Goal: Task Accomplishment & Management: Manage account settings

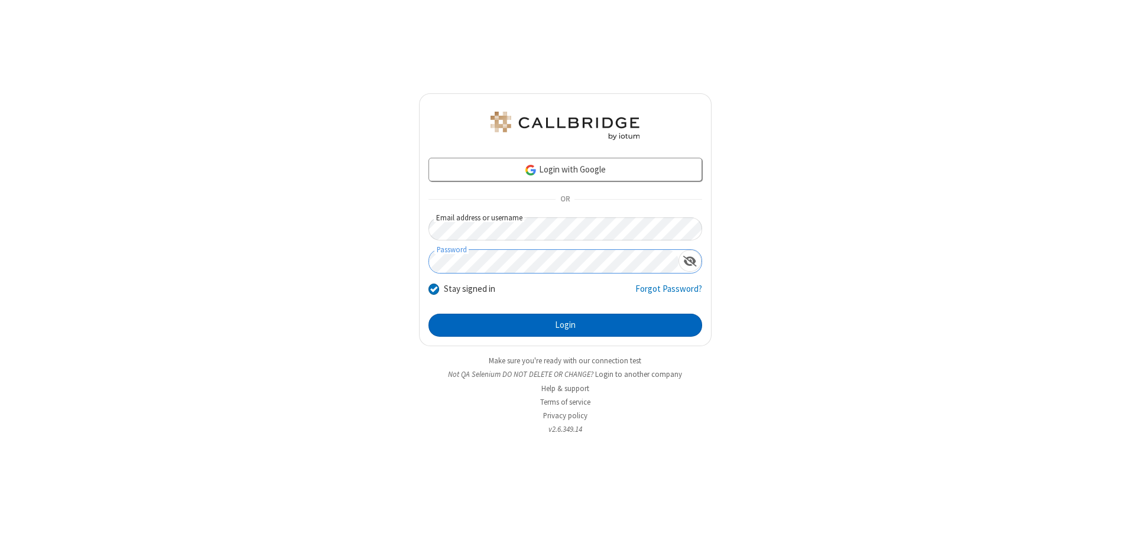
click at [565, 325] on button "Login" at bounding box center [565, 326] width 274 height 24
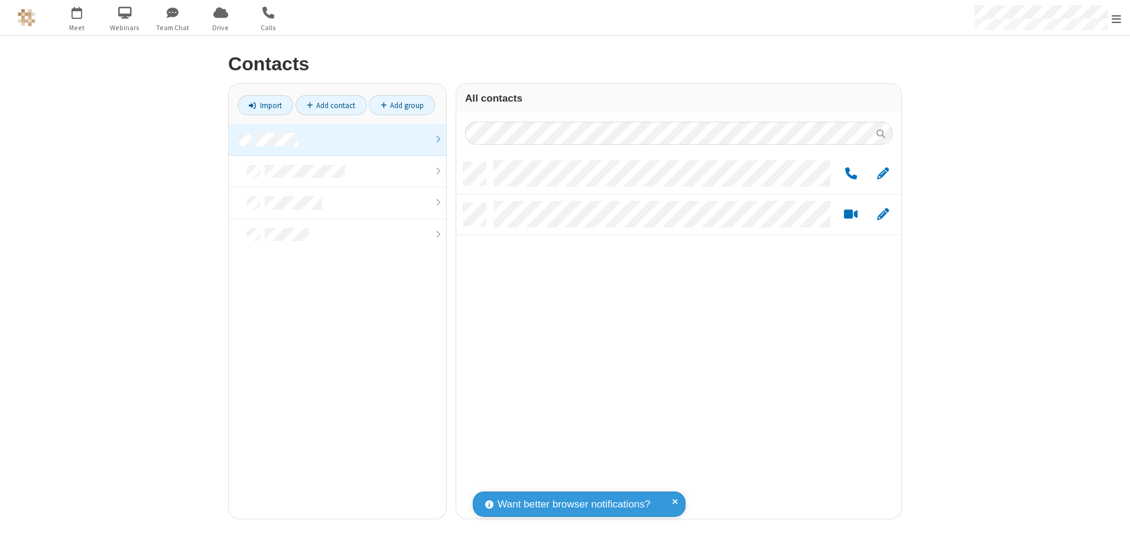
scroll to position [356, 436]
click at [337, 139] on link at bounding box center [337, 140] width 217 height 32
click at [883, 173] on span "Edit" at bounding box center [883, 174] width 12 height 15
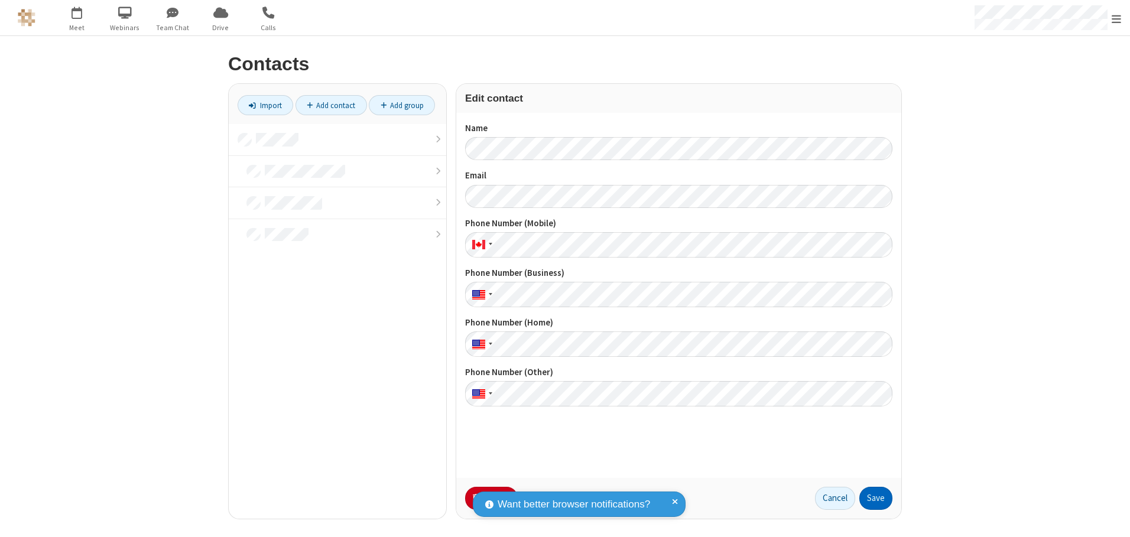
click at [876, 498] on button "Save" at bounding box center [875, 499] width 33 height 24
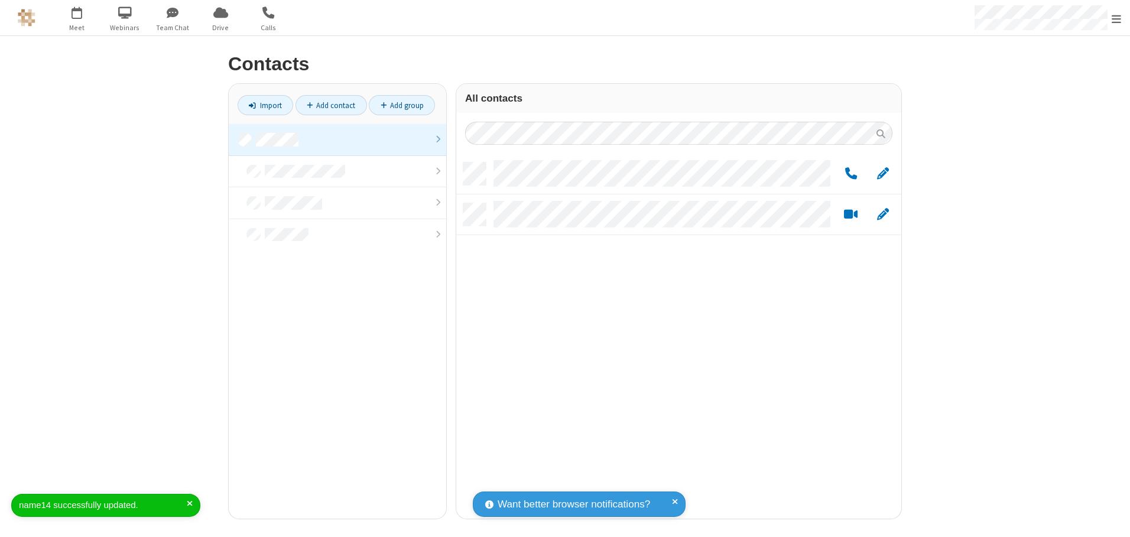
scroll to position [356, 436]
